Goal: Information Seeking & Learning: Learn about a topic

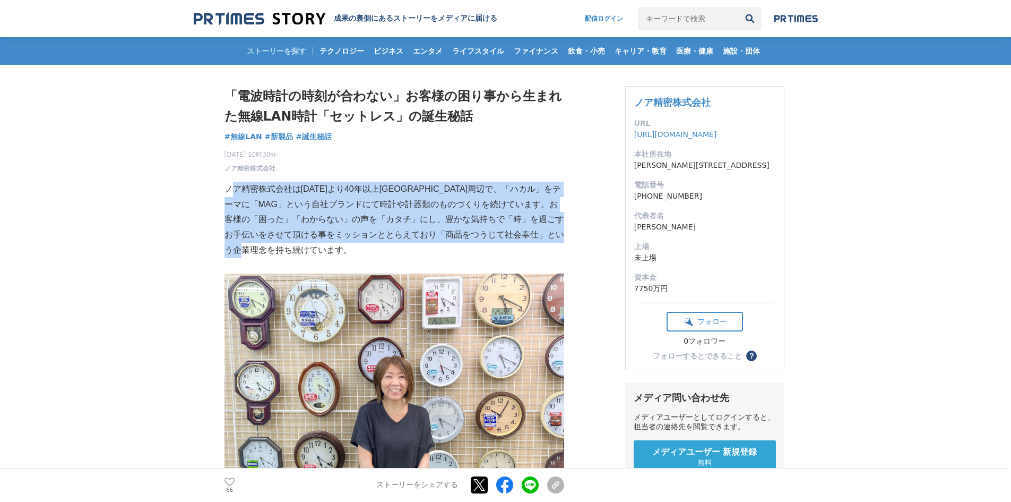
drag, startPoint x: 232, startPoint y: 181, endPoint x: 441, endPoint y: 258, distance: 222.4
click at [441, 259] on p at bounding box center [395, 265] width 340 height 15
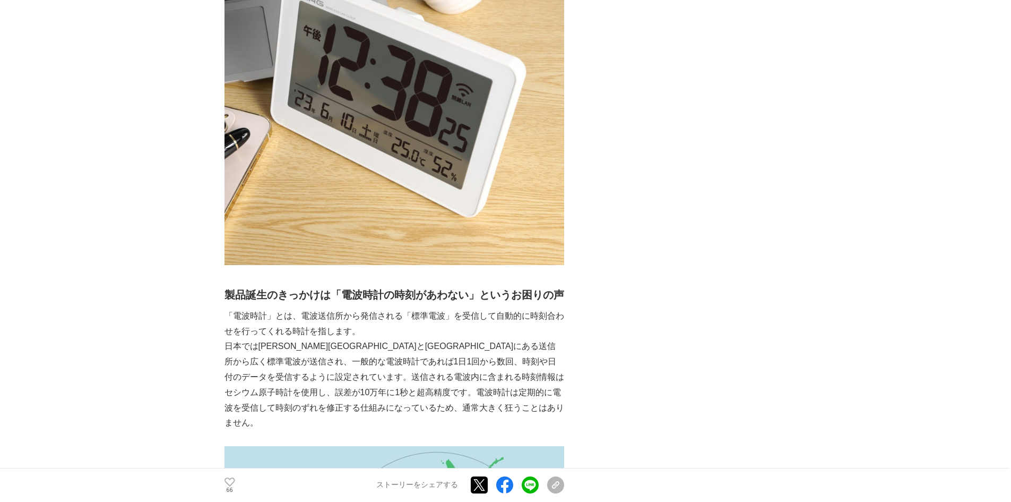
scroll to position [796, 0]
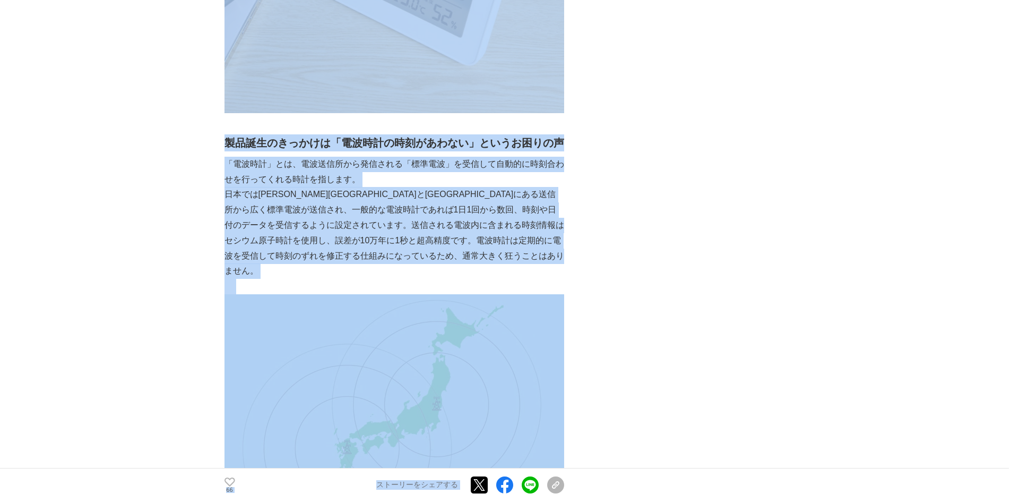
drag, startPoint x: 214, startPoint y: 142, endPoint x: 577, endPoint y: 260, distance: 381.3
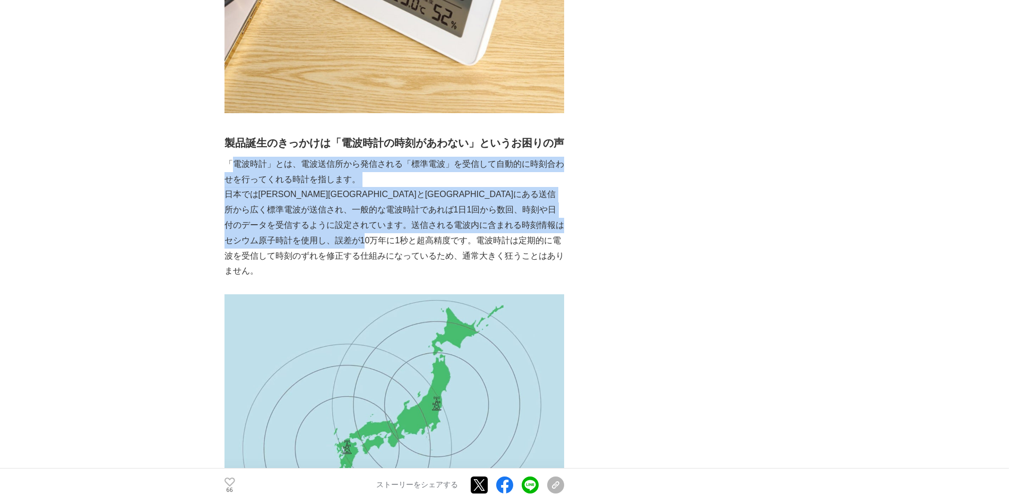
drag, startPoint x: 236, startPoint y: 161, endPoint x: 542, endPoint y: 257, distance: 321.0
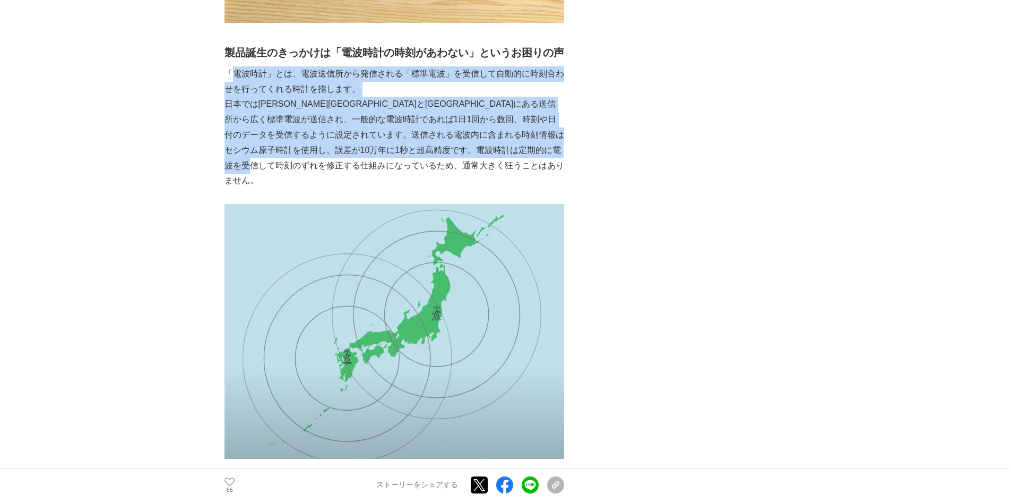
scroll to position [1062, 0]
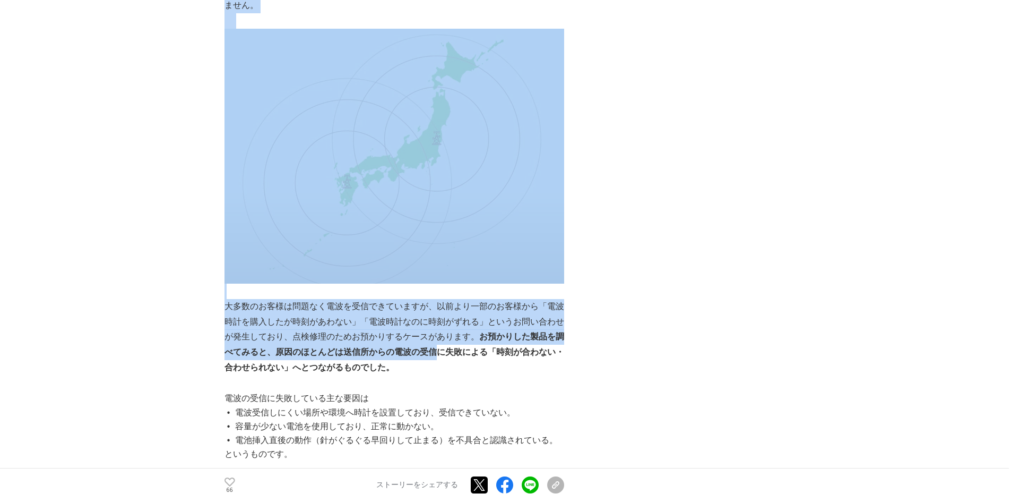
drag, startPoint x: 236, startPoint y: 292, endPoint x: 449, endPoint y: 343, distance: 218.9
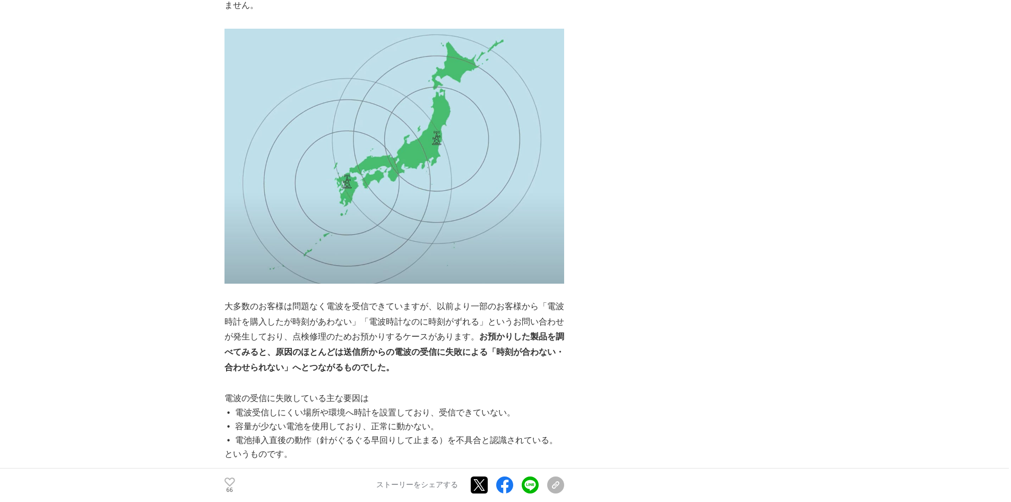
click at [453, 345] on p "大多数のお客様は問題なく電波を受信できていますが、以前より一部のお客様から「電波時計を購入したが時刻があわない」「電波時計なのに時刻がずれる」というお問い合わ…" at bounding box center [395, 337] width 340 height 76
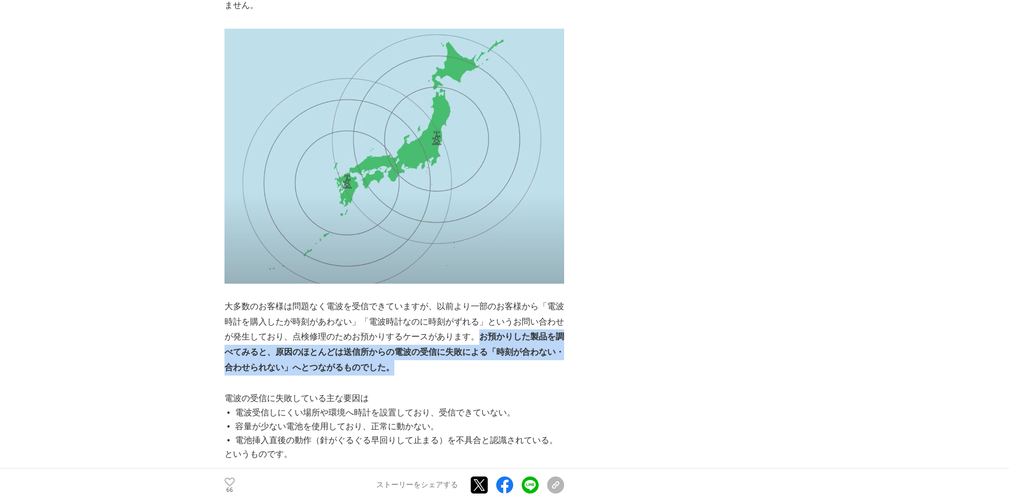
drag, startPoint x: 475, startPoint y: 319, endPoint x: 544, endPoint y: 358, distance: 79.4
click at [544, 358] on p "大多数のお客様は問題なく電波を受信できていますが、以前より一部のお客様から「電波時計を購入したが時刻があわない」「電波時計なのに時刻がずれる」というお問い合わ…" at bounding box center [395, 337] width 340 height 76
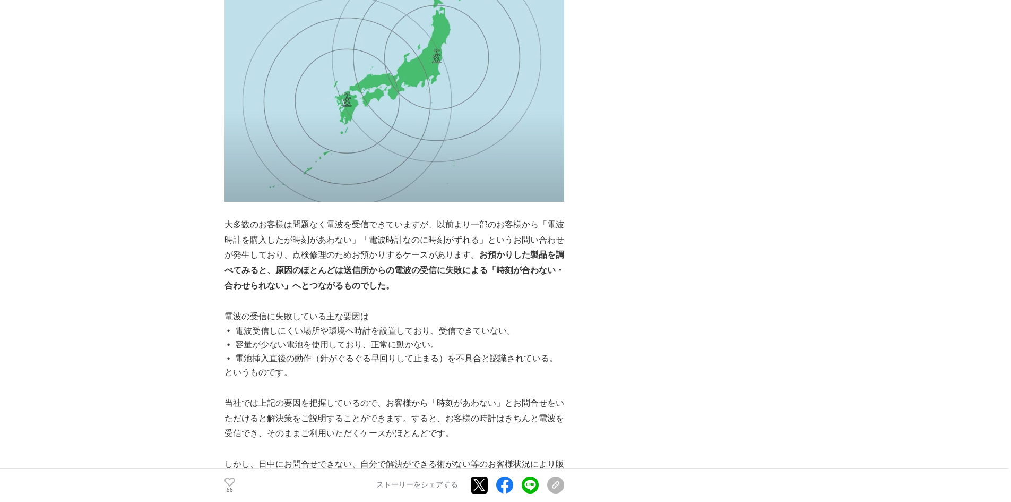
scroll to position [1168, 0]
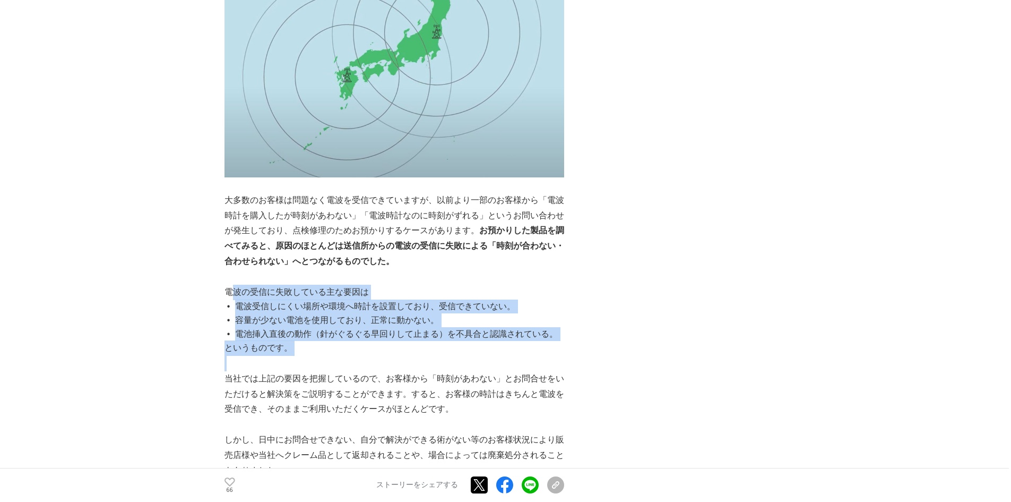
drag, startPoint x: 238, startPoint y: 271, endPoint x: 410, endPoint y: 344, distance: 187.4
click at [410, 356] on p at bounding box center [395, 363] width 340 height 15
drag, startPoint x: 296, startPoint y: 267, endPoint x: 446, endPoint y: 343, distance: 168.3
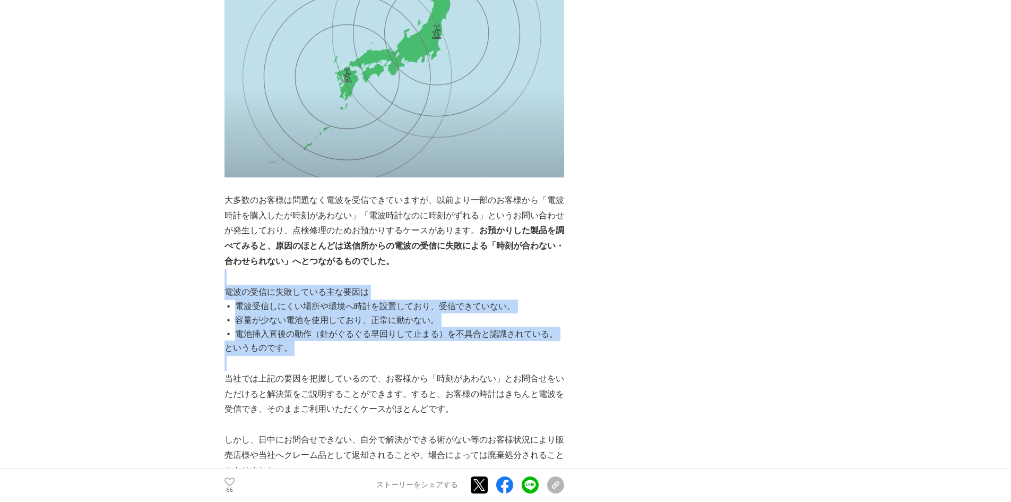
click at [447, 356] on p at bounding box center [395, 363] width 340 height 15
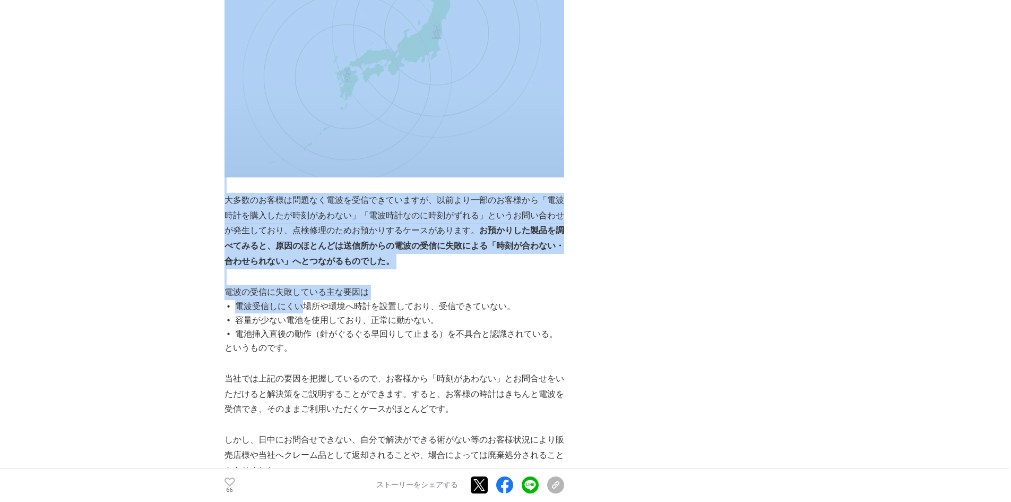
drag, startPoint x: 199, startPoint y: 268, endPoint x: 316, endPoint y: 299, distance: 121.9
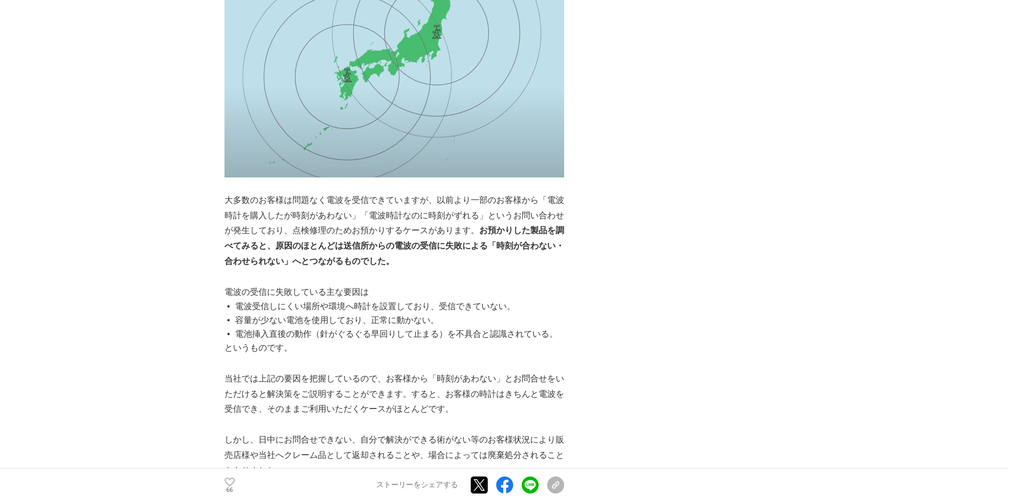
click at [317, 313] on li "容量が少ない電池を使用しており、正常に動かない。" at bounding box center [398, 320] width 331 height 14
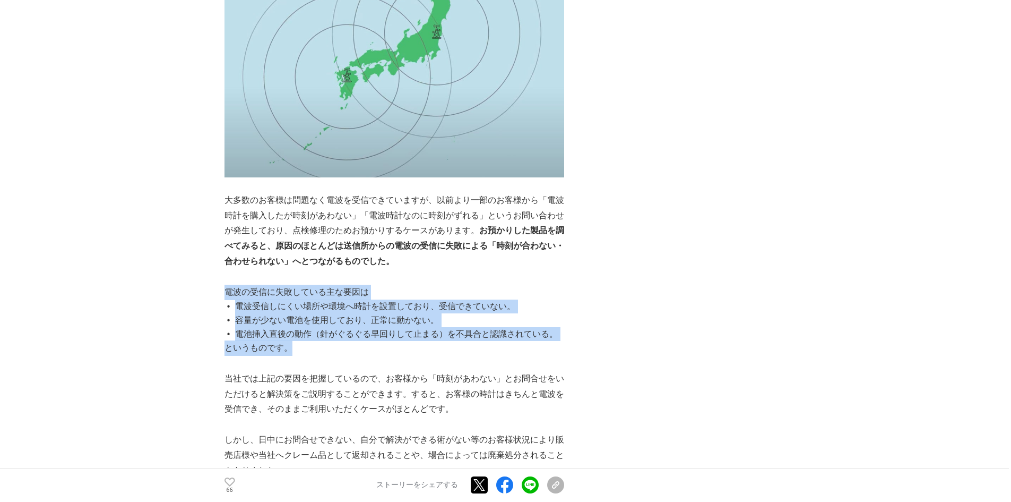
drag, startPoint x: 225, startPoint y: 279, endPoint x: 421, endPoint y: 337, distance: 204.8
click at [421, 340] on p "というものです。" at bounding box center [395, 347] width 340 height 15
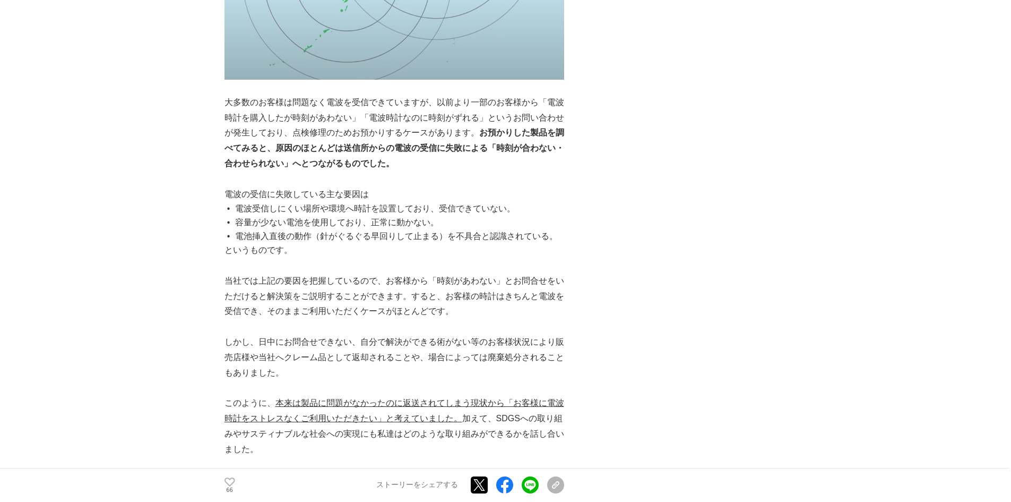
scroll to position [1274, 0]
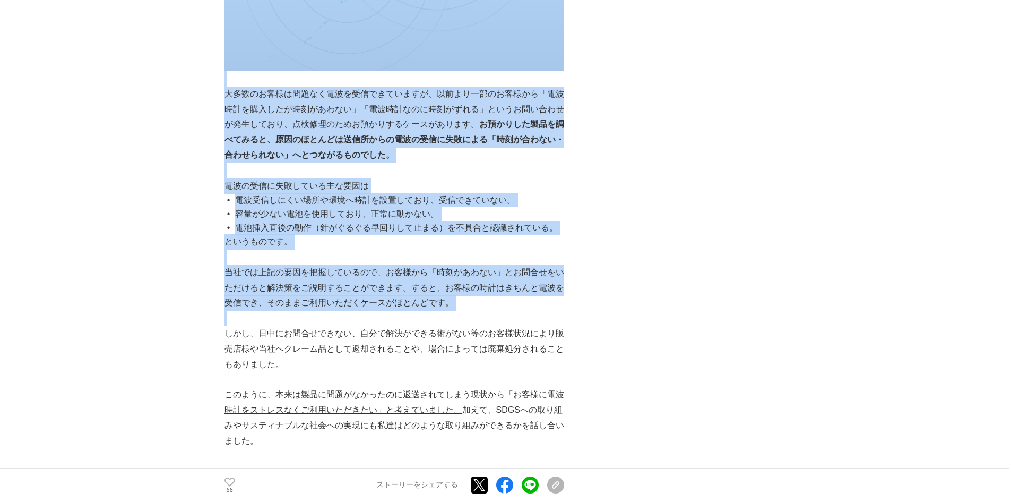
drag, startPoint x: 197, startPoint y: 259, endPoint x: 441, endPoint y: 303, distance: 248.1
click at [441, 311] on p at bounding box center [395, 318] width 340 height 15
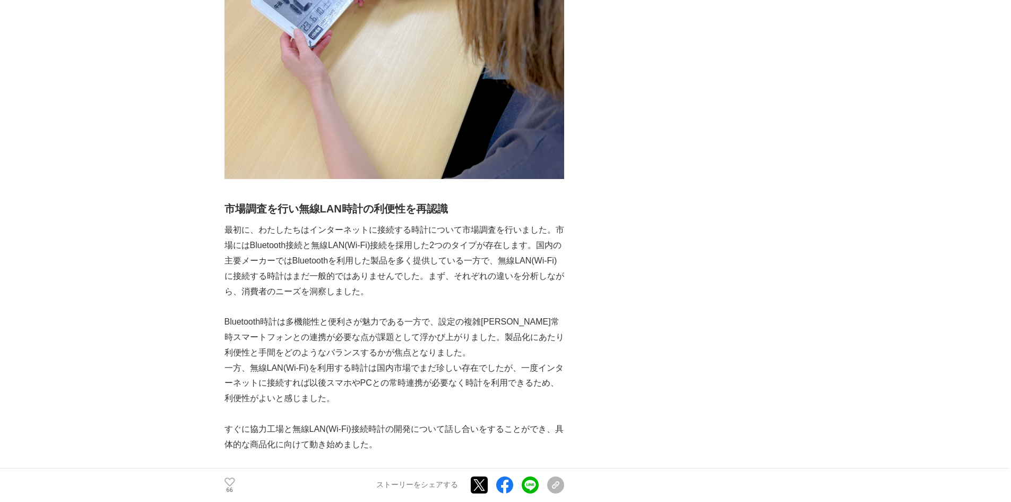
scroll to position [2973, 0]
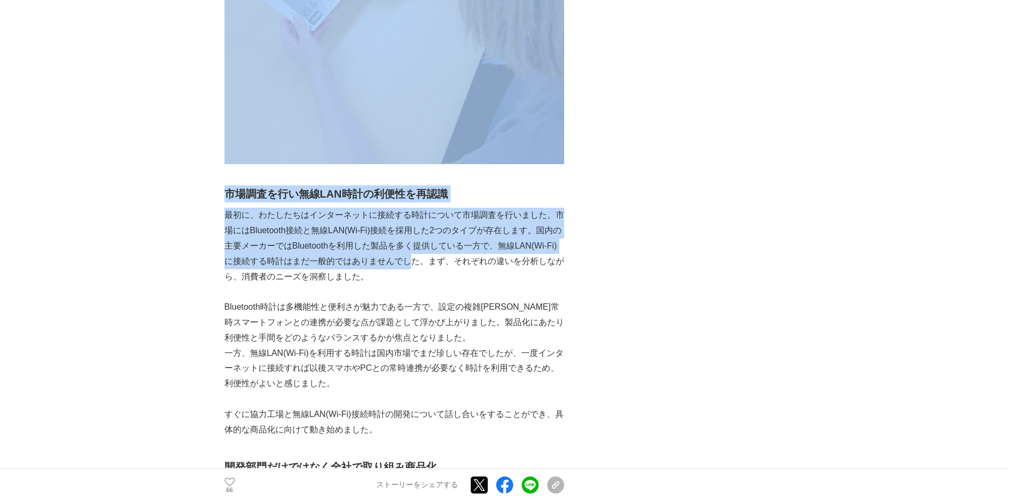
drag, startPoint x: 223, startPoint y: 187, endPoint x: 429, endPoint y: 245, distance: 214.6
click at [445, 252] on p "最初に、わたしたちはインターネットに接続する時計について市場調査を行いました。市場にはBluetooth接続と無線LAN(Wi-Fi)接続を採用した2つのタイ…" at bounding box center [395, 246] width 340 height 76
click at [390, 222] on p "最初に、わたしたちはインターネットに接続する時計について市場調査を行いました。市場にはBluetooth接続と無線LAN(Wi-Fi)接続を採用した2つのタイ…" at bounding box center [395, 246] width 340 height 76
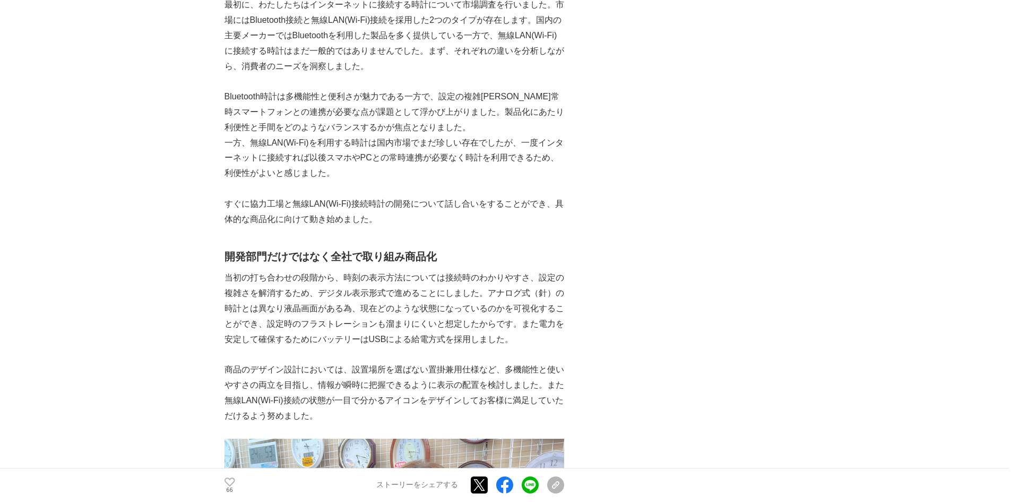
scroll to position [3185, 0]
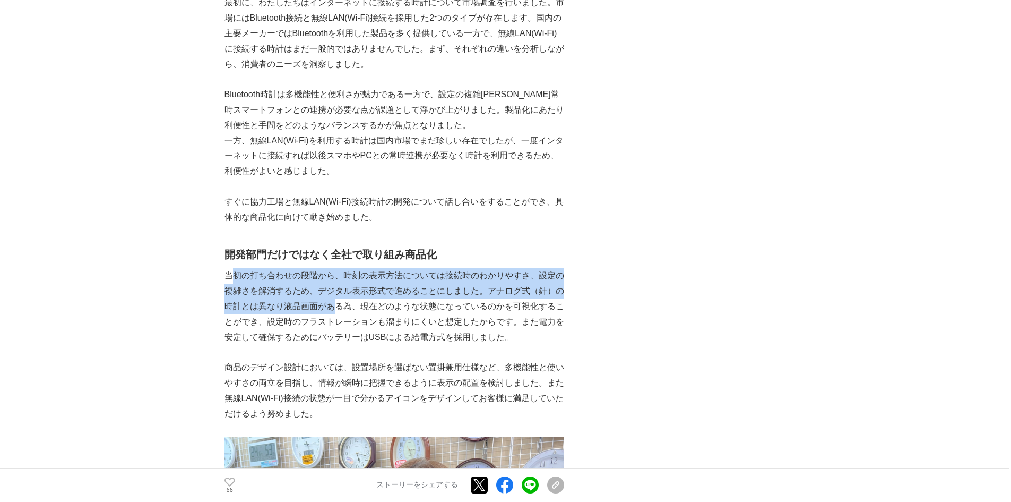
drag, startPoint x: 271, startPoint y: 256, endPoint x: 363, endPoint y: 296, distance: 100.3
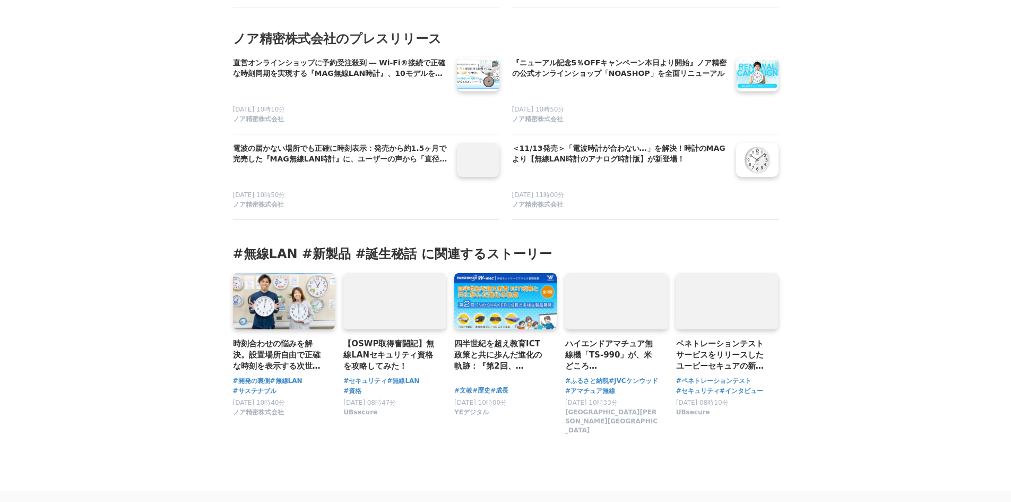
scroll to position [5202, 0]
